Goal: Task Accomplishment & Management: Complete application form

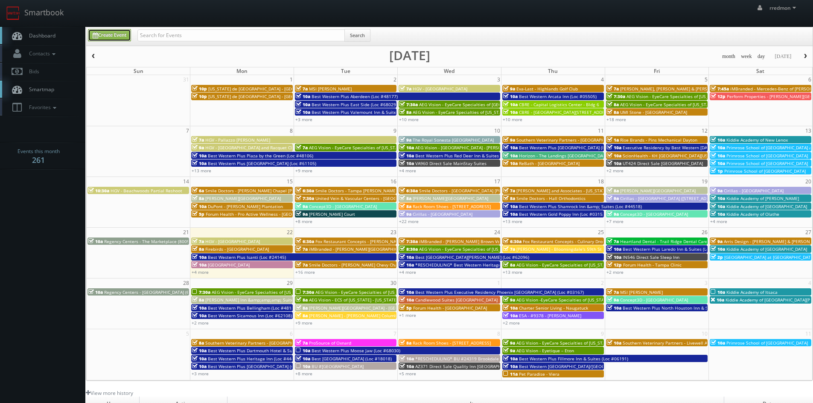
click at [99, 38] on link "Create Event" at bounding box center [109, 35] width 43 height 12
type input "09/23/2025"
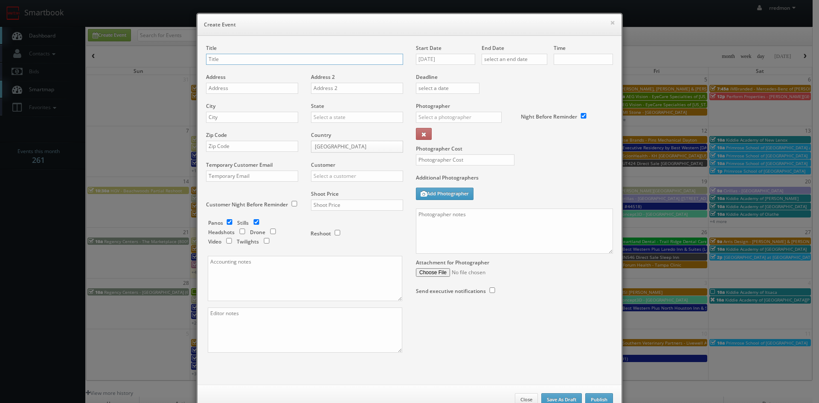
checkbox input "true"
type input "10:00am"
checkbox input "true"
click at [234, 60] on input "text" at bounding box center [304, 59] width 197 height 11
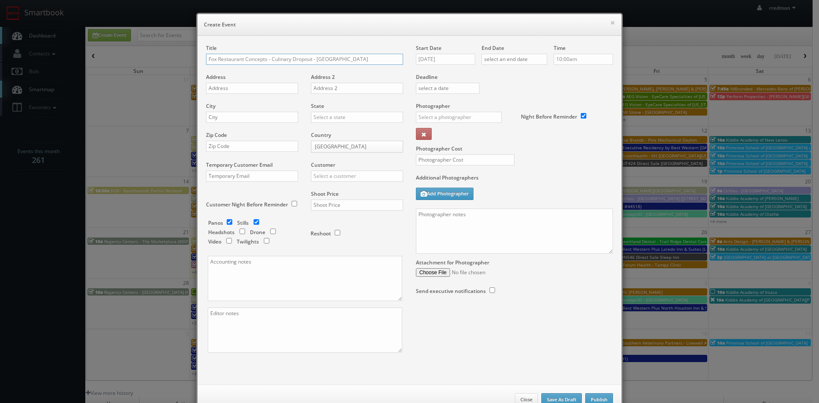
type input "Fox Restaurant Concepts - Culinary Dropout - Phoenix"
paste input "5632 N 7th St"
type input "5632 N 7th St"
paste input "85014"
type input "85014"
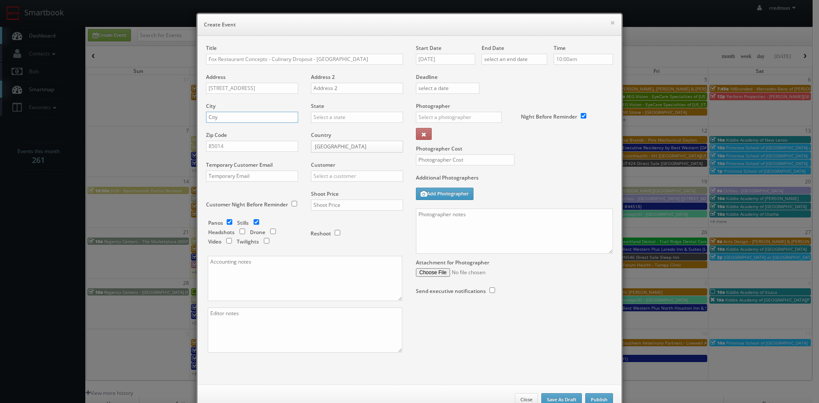
click at [260, 118] on input "text" at bounding box center [252, 117] width 92 height 11
type input "Phoenix"
click at [347, 114] on input "text" at bounding box center [357, 117] width 92 height 11
click at [342, 165] on div "[US_STATE]" at bounding box center [356, 166] width 91 height 14
type input "[US_STATE]"
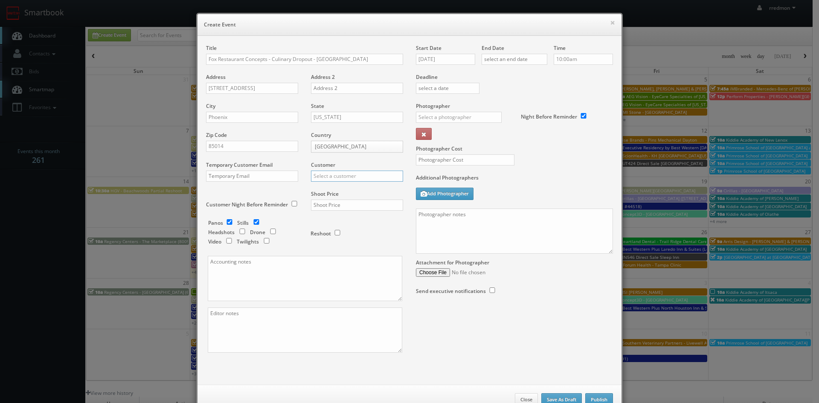
click at [351, 176] on input "text" at bounding box center [357, 176] width 92 height 11
click at [344, 251] on div "GBV" at bounding box center [356, 253] width 91 height 14
type input "GBV"
click at [253, 224] on input "checkbox" at bounding box center [256, 222] width 13 height 6
checkbox input "false"
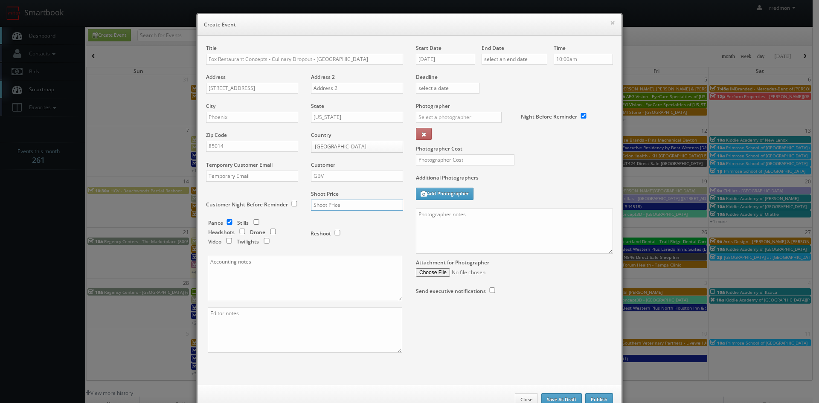
click at [345, 207] on input "text" at bounding box center [357, 205] width 92 height 11
type input "600"
click at [444, 60] on input "[DATE]" at bounding box center [445, 59] width 59 height 11
click at [457, 137] on td "24" at bounding box center [458, 137] width 13 height 12
type input "[DATE]"
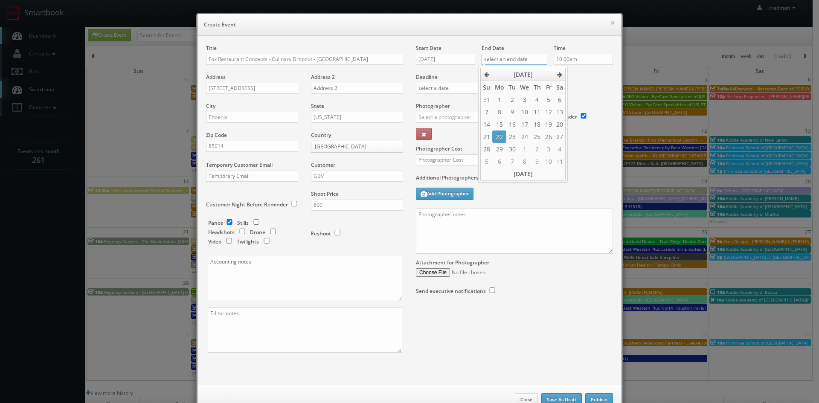
click at [508, 57] on input "text" at bounding box center [515, 59] width 66 height 11
click at [527, 138] on td "24" at bounding box center [524, 137] width 13 height 12
type input "[DATE]"
click at [582, 58] on input "10:00am" at bounding box center [583, 59] width 59 height 11
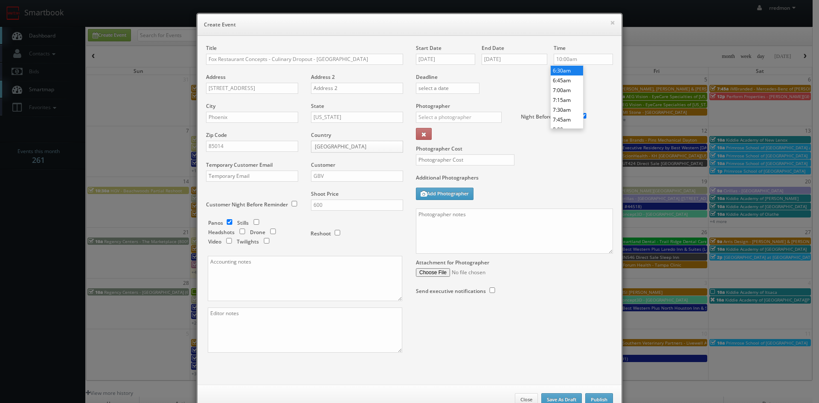
type input "6:30am"
click at [563, 70] on li "6:30am" at bounding box center [567, 71] width 32 height 10
click at [467, 117] on input "text" at bounding box center [459, 117] width 86 height 11
click at [459, 134] on div "Will Wagner" at bounding box center [461, 136] width 91 height 14
type input "Will Wagner"
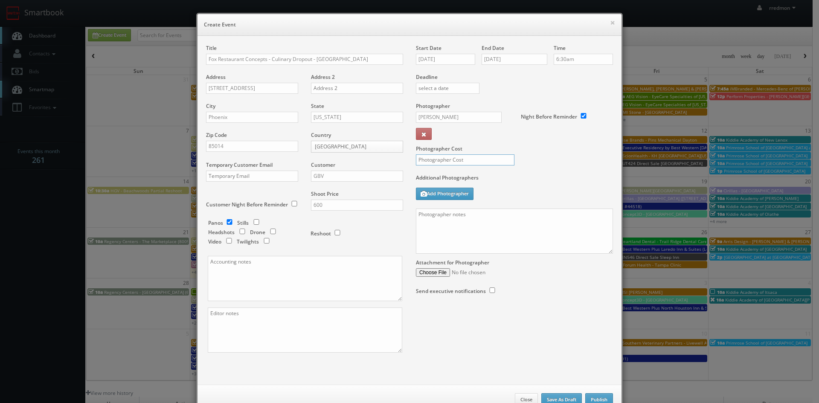
click at [467, 160] on input "text" at bounding box center [465, 159] width 99 height 11
type input "300"
click at [443, 227] on textarea at bounding box center [514, 231] width 197 height 45
paste textarea "Onsite contact is Alegre Lopez, 480-710-4894 Virtual tour only: 10' ext pano (d…"
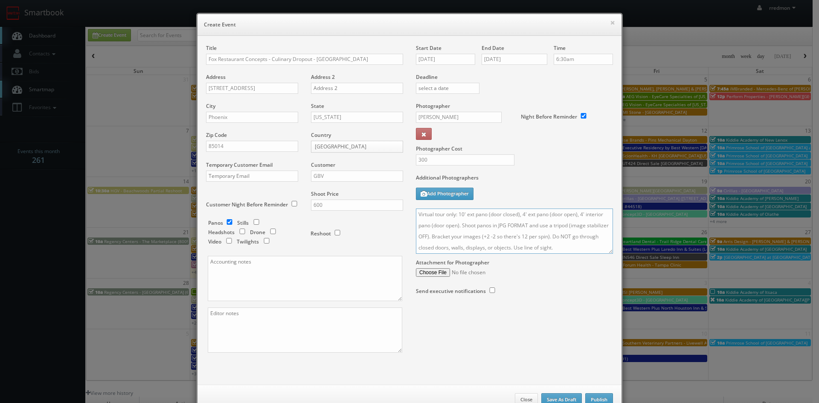
scroll to position [0, 0]
click at [457, 226] on textarea "Onsite contact is Alegre Lopez, 480-710-4894 Virtual tour only: 10' ext pano (d…" at bounding box center [514, 231] width 197 height 45
click at [578, 249] on textarea "Onsite contact is Alegre Lopez, 480-710-4894 Virtual tour only: 10' ext pano (d…" at bounding box center [514, 231] width 197 height 45
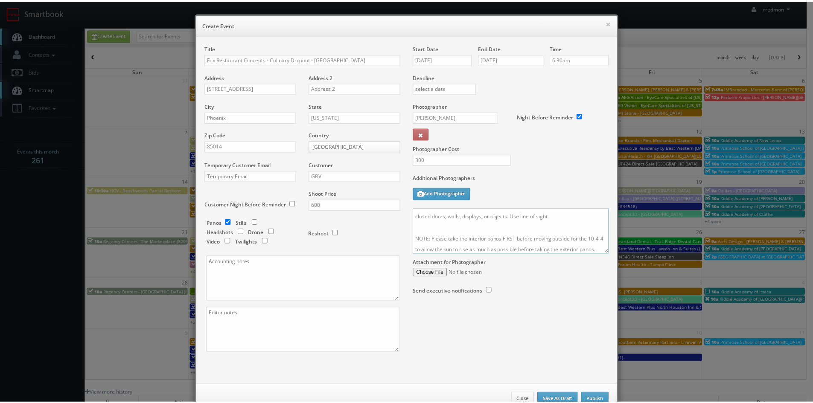
scroll to position [26, 0]
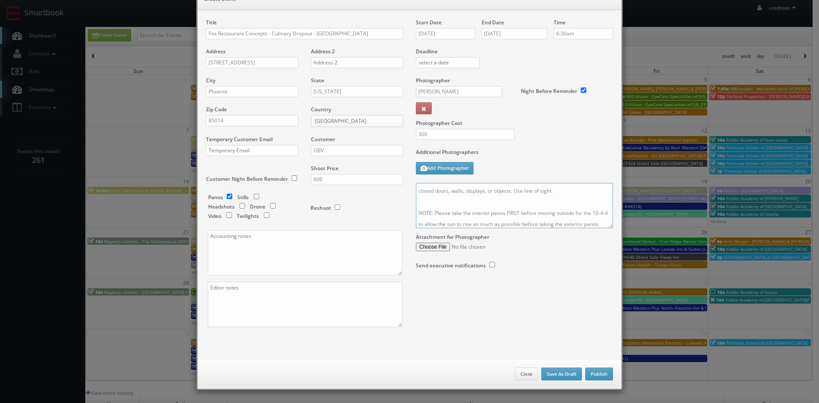
type textarea "Onsite contact is Alegre Lopez, 480-710-4894 Virtual tour only: 10' ext pano (d…"
click at [595, 374] on button "Publish" at bounding box center [599, 374] width 28 height 13
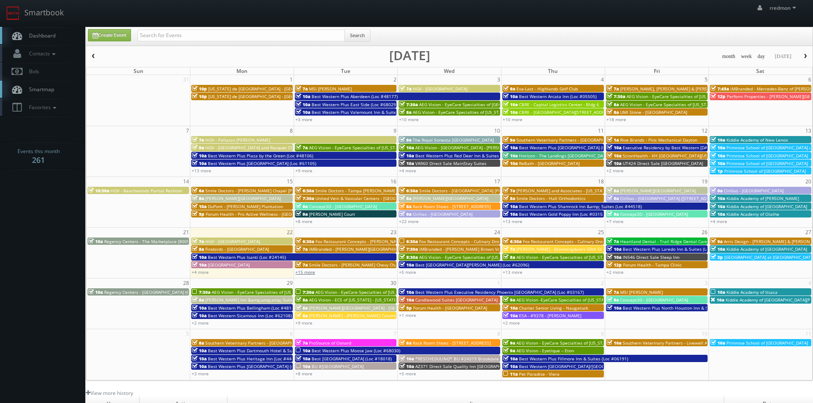
click at [307, 272] on link "+15 more" at bounding box center [305, 272] width 20 height 6
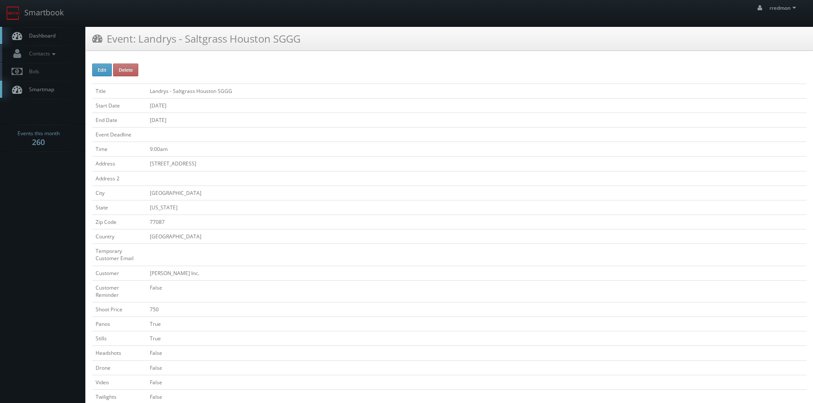
click at [59, 36] on link "Dashboard" at bounding box center [42, 35] width 85 height 17
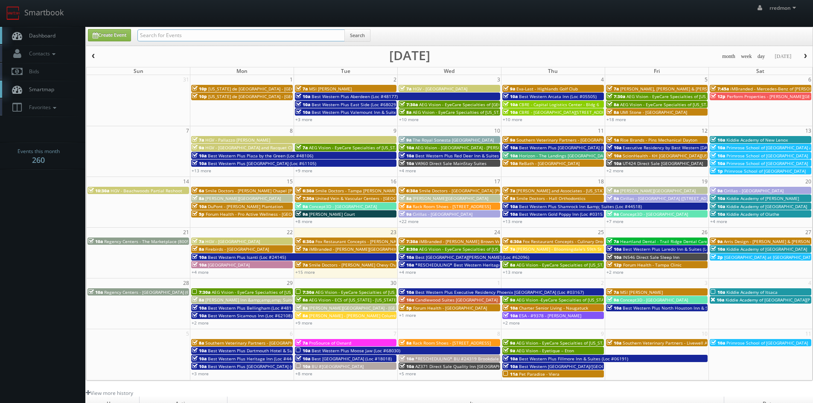
click at [227, 36] on input "text" at bounding box center [240, 35] width 207 height 12
type input "fox restaurant concepts"
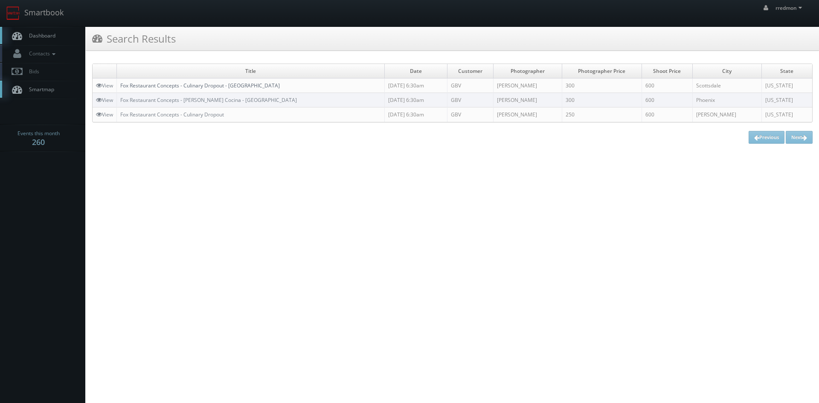
click at [259, 85] on link "Fox Restaurant Concepts - Culinary Dropout - [GEOGRAPHIC_DATA]" at bounding box center [200, 85] width 160 height 7
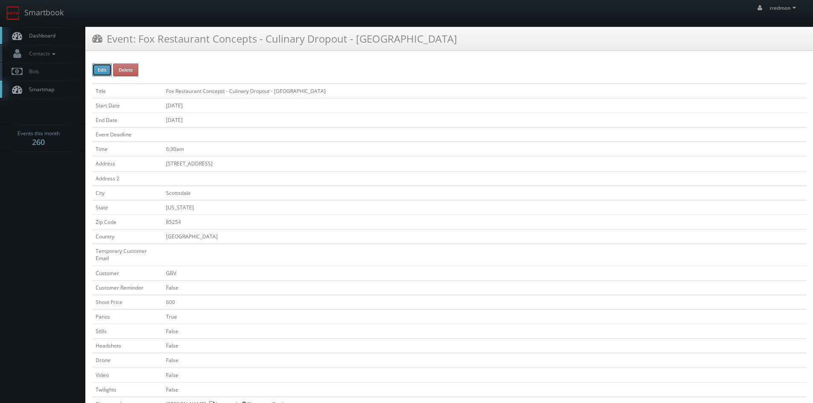
click at [102, 74] on button "Edit" at bounding box center [102, 70] width 20 height 13
type input "Fox Restaurant Concepts - Culinary Dropout - [GEOGRAPHIC_DATA]"
type input "[STREET_ADDRESS]"
type input "Scottsdale"
type input "85254"
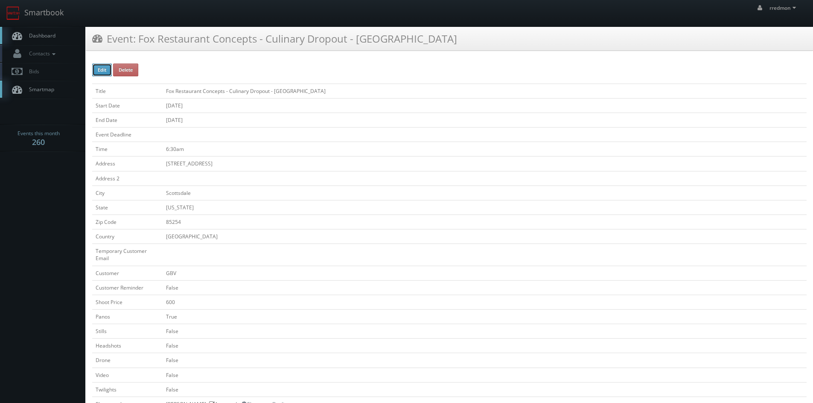
checkbox input "false"
type input "600"
checkbox input "true"
checkbox input "false"
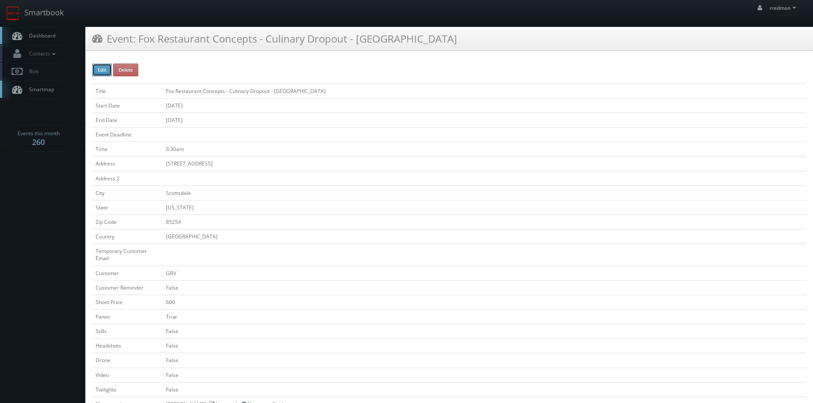
checkbox input "false"
type input "09/25/2025"
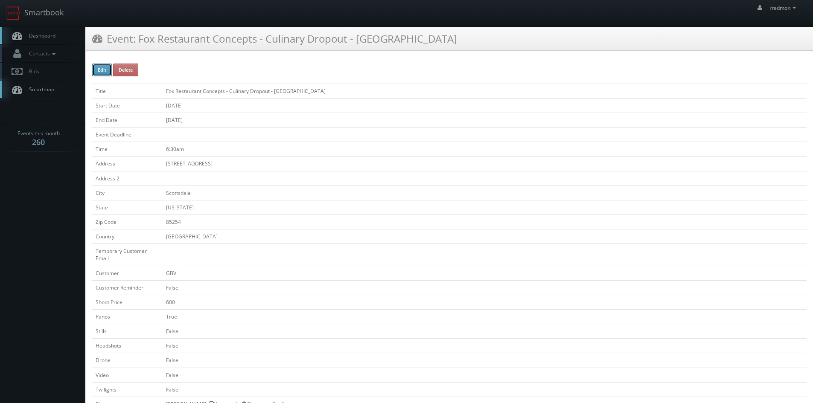
type input "09/25/2025"
type input "6:30am"
checkbox input "true"
checkbox input "false"
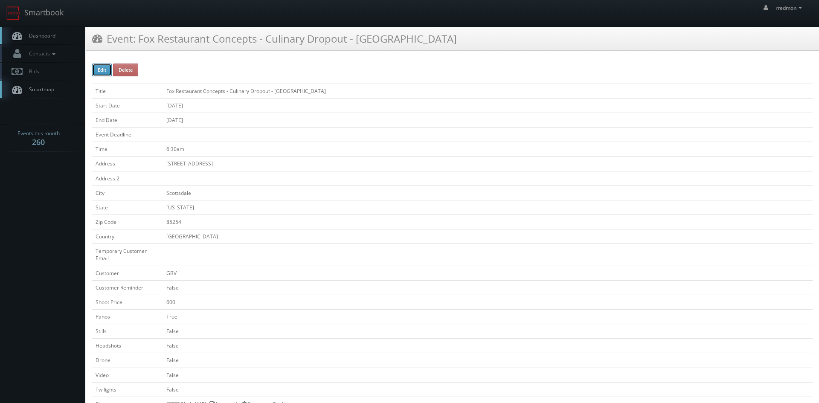
type input "600"
type input "300"
select select "[US_STATE]"
select select "fake72@mg.cs3calendar.com"
select select "elitebusinessfilms@gmail.com"
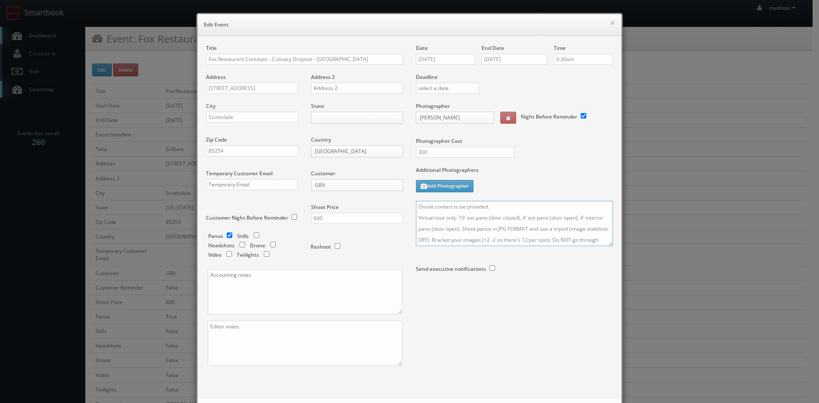
click at [486, 204] on textarea "Onsite contact to be provided. Virtual tour only: 10' ext pano (door closed), 4…" at bounding box center [514, 223] width 197 height 45
drag, startPoint x: 489, startPoint y: 207, endPoint x: 522, endPoint y: 219, distance: 35.2
click at [491, 208] on textarea "Onsite contact to be provided. Virtual tour only: 10' ext pano (door closed), 4…" at bounding box center [514, 223] width 197 height 45
drag, startPoint x: 487, startPoint y: 206, endPoint x: 497, endPoint y: 210, distance: 11.1
click at [489, 206] on textarea "Onsite contact to be provided. Virtual tour only: 10' ext pano (door closed), 4…" at bounding box center [514, 223] width 197 height 45
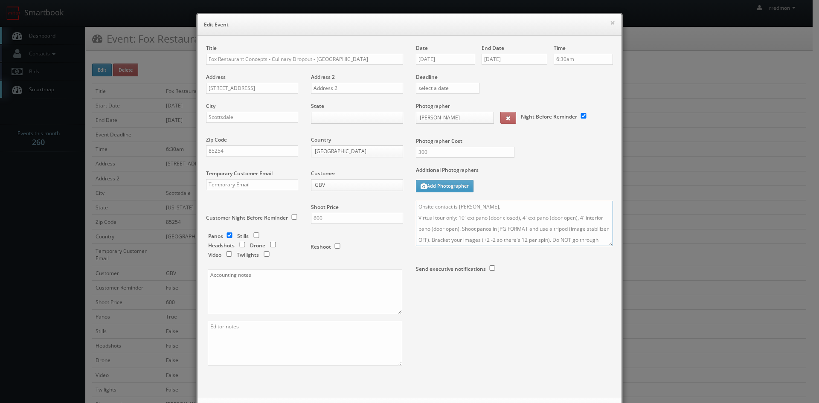
click at [494, 208] on textarea "Onsite contact to be provided. Virtual tour only: 10' ext pano (door closed), 4…" at bounding box center [514, 223] width 197 height 45
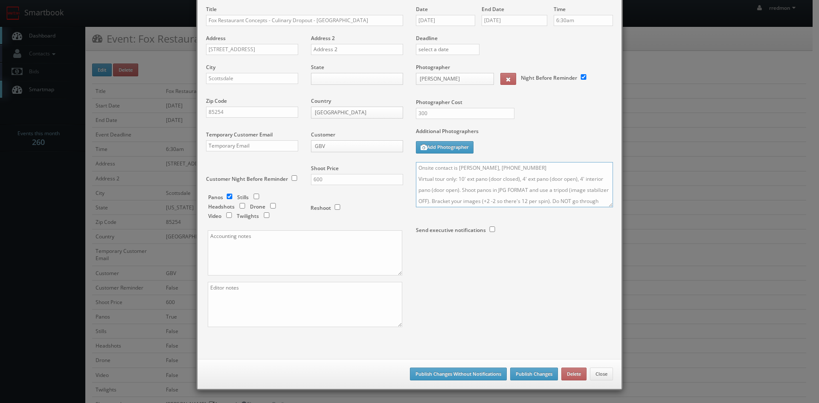
type textarea "Onsite contact is Alegre Lopez, 480-710-4894 Virtual tour only: 10' ext pano (d…"
click at [538, 371] on button "Publish Changes" at bounding box center [534, 374] width 48 height 13
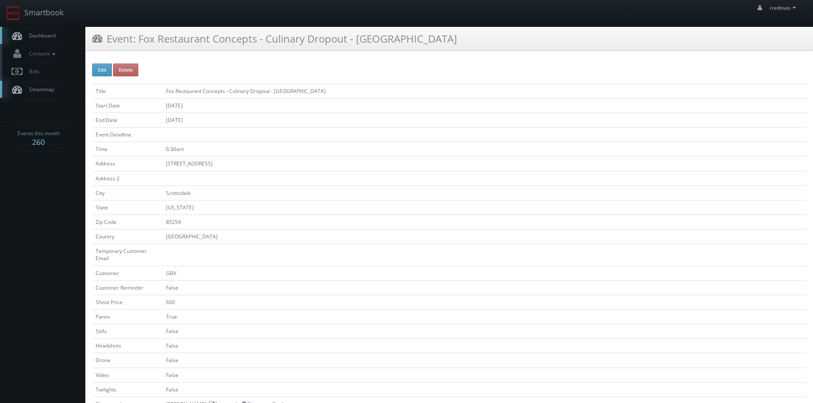
scroll to position [256, 0]
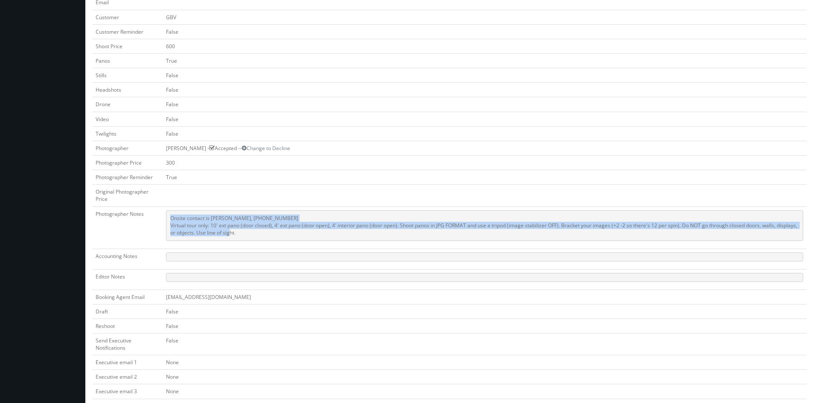
drag, startPoint x: 244, startPoint y: 234, endPoint x: 166, endPoint y: 217, distance: 79.9
click at [166, 217] on td "Onsite contact is [PERSON_NAME], [PHONE_NUMBER] Virtual tour only: 10' ext pano…" at bounding box center [485, 227] width 644 height 42
copy pre "Onsite contact is [PERSON_NAME], [PHONE_NUMBER] Virtual tour only: 10' ext pano…"
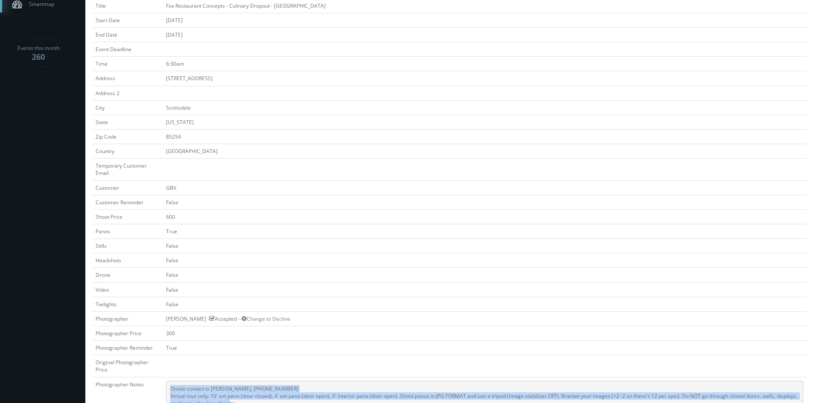
scroll to position [0, 0]
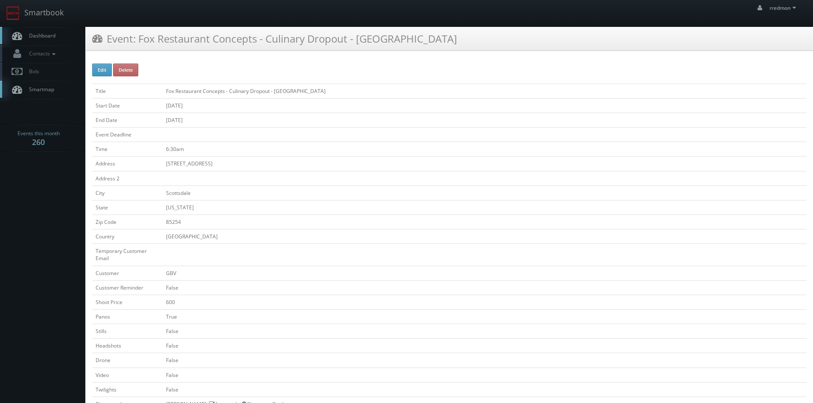
click at [52, 36] on span "Dashboard" at bounding box center [40, 35] width 31 height 7
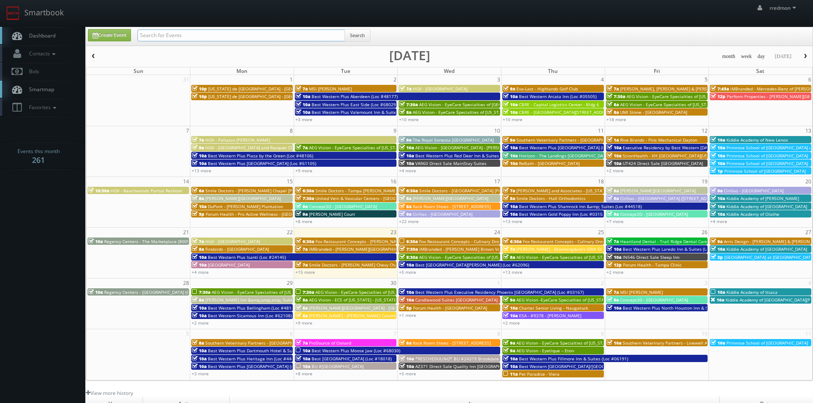
click at [172, 35] on input "text" at bounding box center [240, 35] width 207 height 12
type input "jvm"
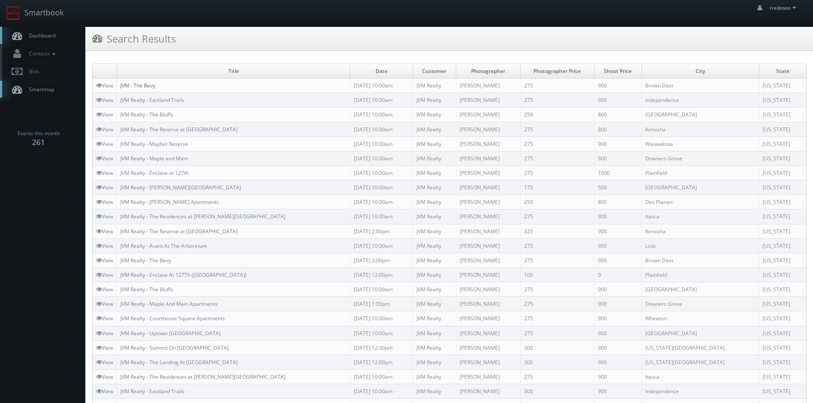
click at [140, 84] on link "JVM - The Bevy" at bounding box center [137, 85] width 35 height 7
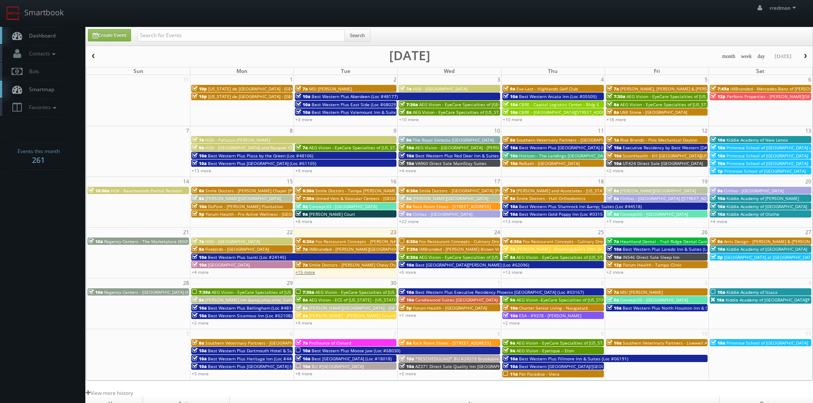
click at [302, 273] on link "+15 more" at bounding box center [305, 272] width 20 height 6
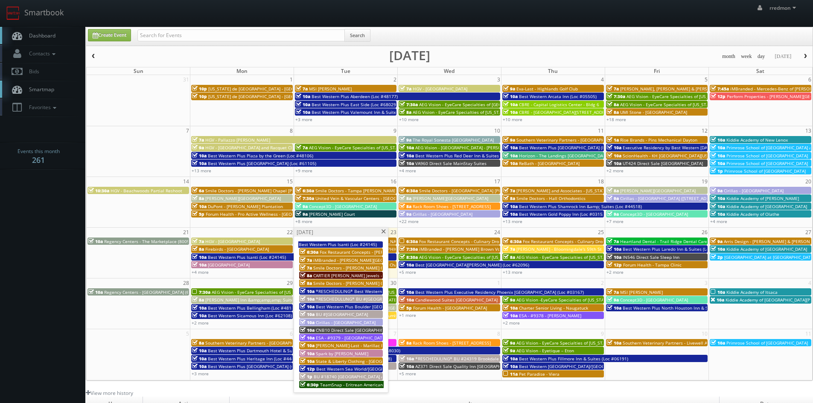
scroll to position [43, 0]
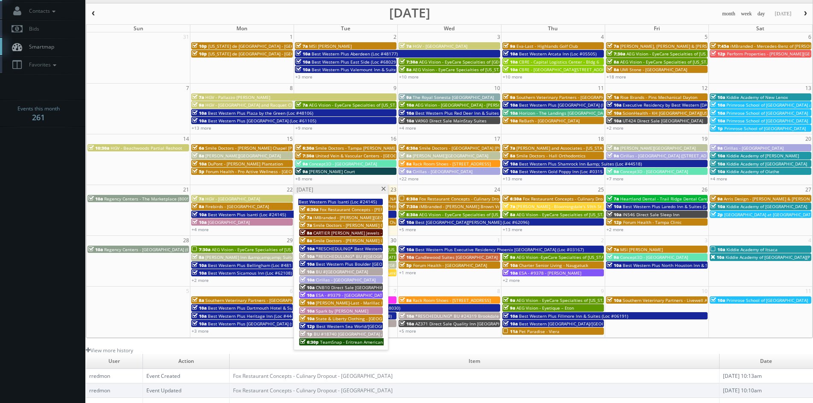
click at [363, 248] on span "*RESCHEDULING* Best Western Tradewinds (Loc #05429)" at bounding box center [375, 249] width 119 height 6
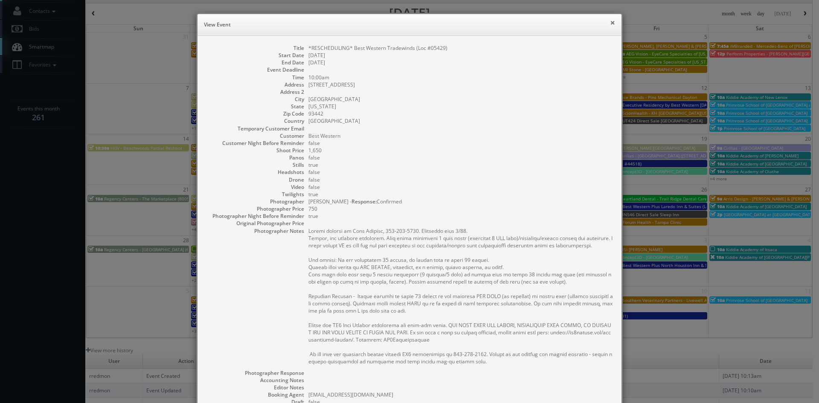
click at [610, 25] on button "×" at bounding box center [612, 23] width 5 height 6
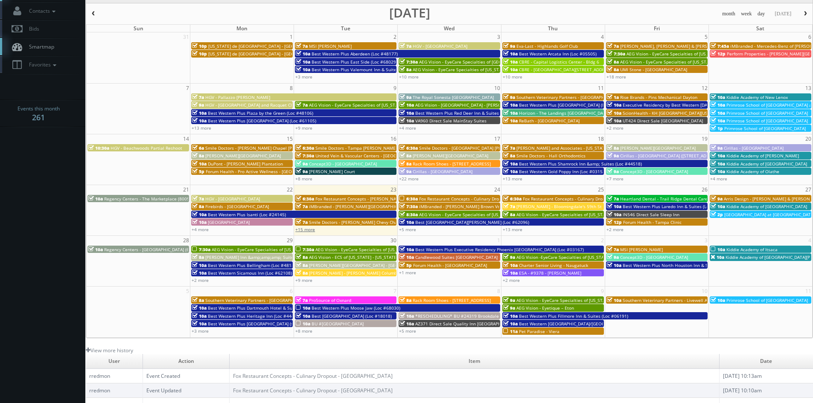
click at [307, 228] on link "+15 more" at bounding box center [305, 230] width 20 height 6
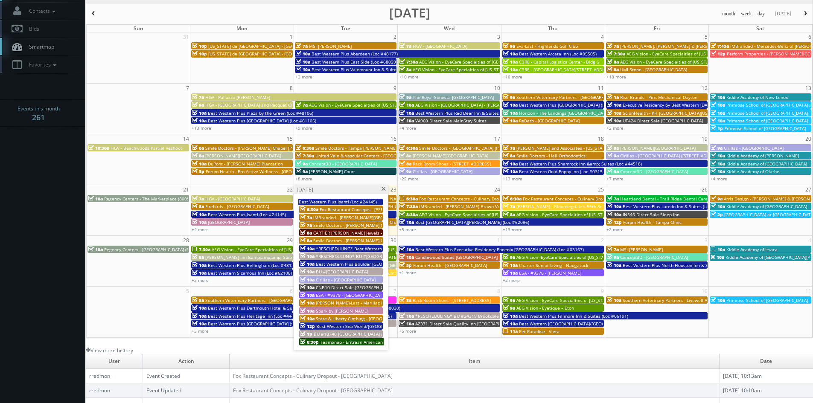
click at [356, 302] on span "[PERSON_NAME]-Last - Marillac Health Center" at bounding box center [363, 303] width 94 height 6
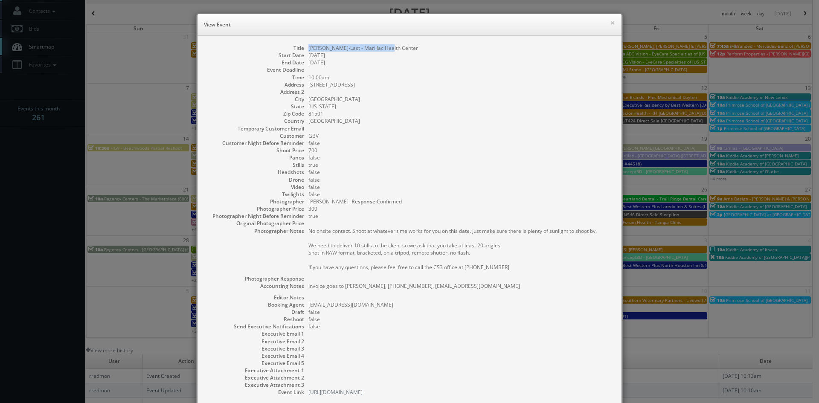
drag, startPoint x: 387, startPoint y: 48, endPoint x: 305, endPoint y: 48, distance: 81.9
click at [308, 48] on dd "[PERSON_NAME]-Last - Marillac Health Center" at bounding box center [460, 47] width 305 height 7
copy dd "[PERSON_NAME]-Last - Marillac Health Center"
click at [610, 22] on button "×" at bounding box center [612, 23] width 5 height 6
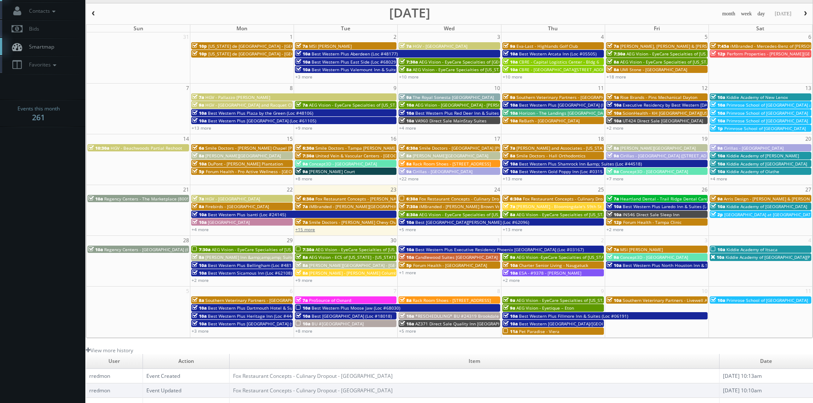
click at [301, 228] on link "+15 more" at bounding box center [305, 230] width 20 height 6
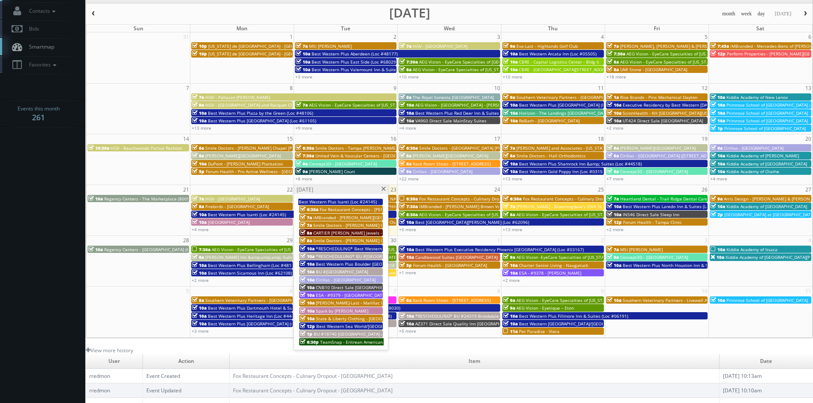
click at [364, 323] on span "Best Western Sea World/[GEOGRAPHIC_DATA] (Loc #54046)" at bounding box center [376, 326] width 121 height 6
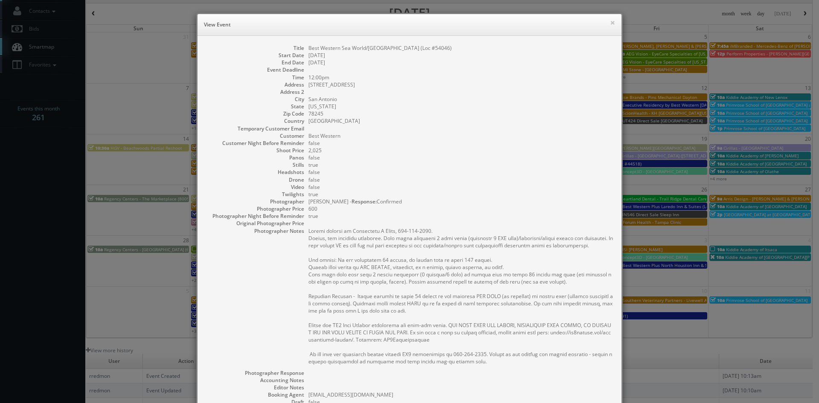
drag, startPoint x: 486, startPoint y: 49, endPoint x: 306, endPoint y: 49, distance: 180.5
click at [308, 49] on dd "Best Western Sea World/[GEOGRAPHIC_DATA] (Loc #54046)" at bounding box center [460, 47] width 305 height 7
copy dd "Best Western Sea World/[GEOGRAPHIC_DATA] (Loc #54046)"
click at [611, 21] on button "×" at bounding box center [612, 23] width 5 height 6
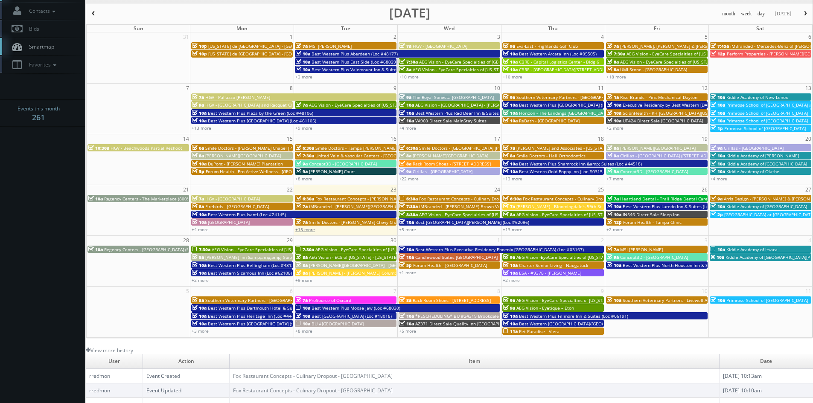
click at [303, 230] on link "+15 more" at bounding box center [305, 230] width 20 height 6
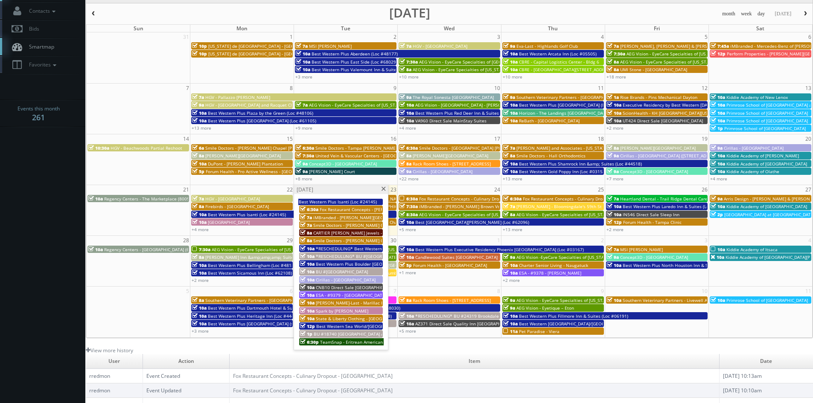
click at [362, 342] on span "TeamSnap - Eritrean American Youth Sports Association Of [US_STATE] (EriStars S…" at bounding box center [415, 342] width 191 height 6
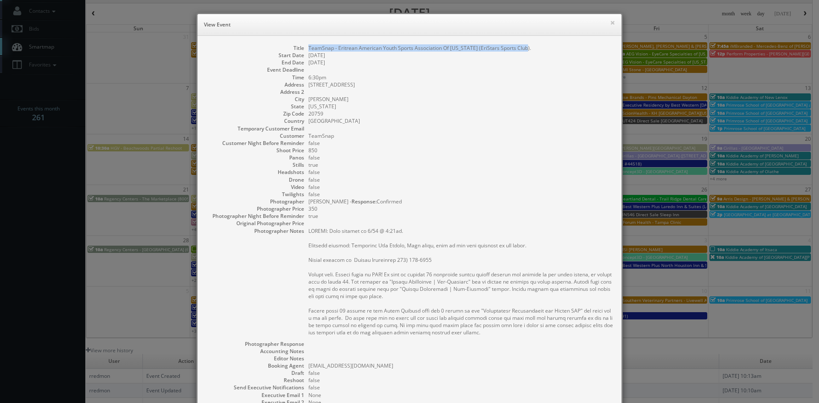
drag, startPoint x: 524, startPoint y: 47, endPoint x: 305, endPoint y: 50, distance: 218.5
click at [308, 50] on dd "TeamSnap - Eritrean American Youth Sports Association Of [US_STATE] (EriStars S…" at bounding box center [460, 47] width 305 height 7
copy dd "TeamSnap - Eritrean American Youth Sports Association Of [US_STATE] (EriStars S…"
click at [611, 21] on button "×" at bounding box center [612, 23] width 5 height 6
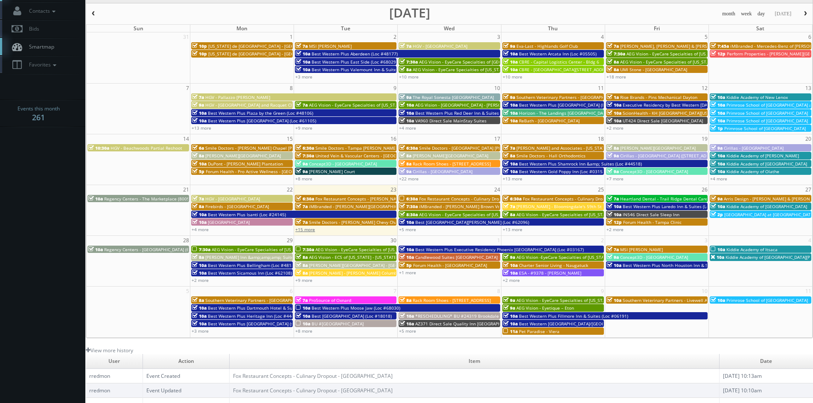
click at [308, 230] on link "+15 more" at bounding box center [305, 230] width 20 height 6
